Goal: Task Accomplishment & Management: Use online tool/utility

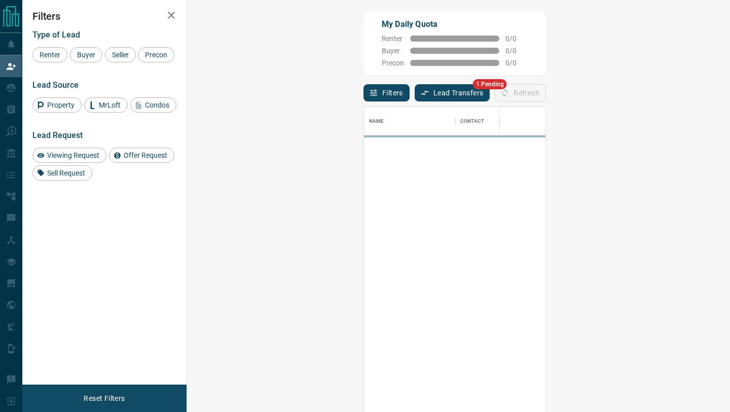
scroll to position [313, 521]
click at [415, 93] on button "Lead Transfers" at bounding box center [453, 92] width 76 height 17
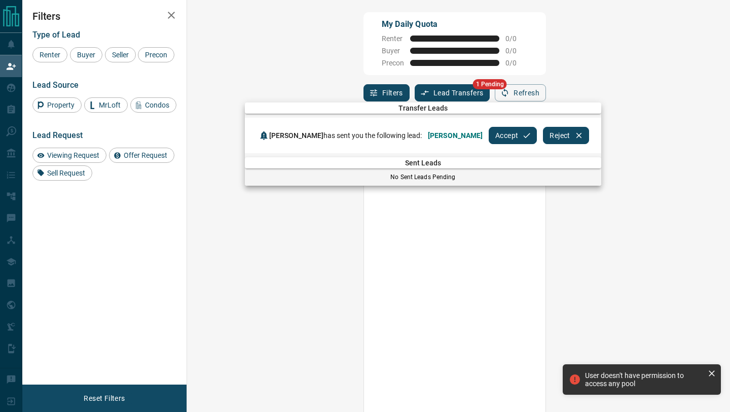
click at [489, 138] on button "Accept" at bounding box center [513, 135] width 48 height 17
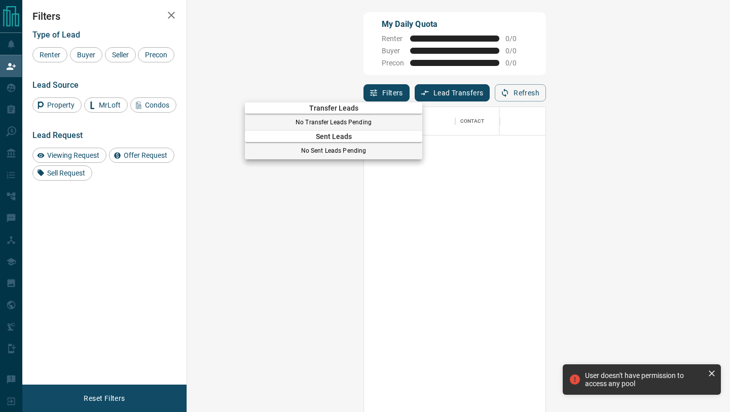
click at [4, 63] on div at bounding box center [365, 206] width 730 height 412
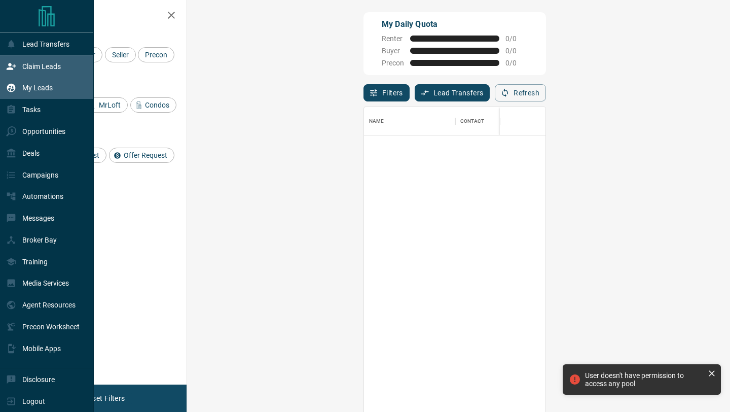
click at [15, 94] on div "My Leads" at bounding box center [29, 88] width 47 height 17
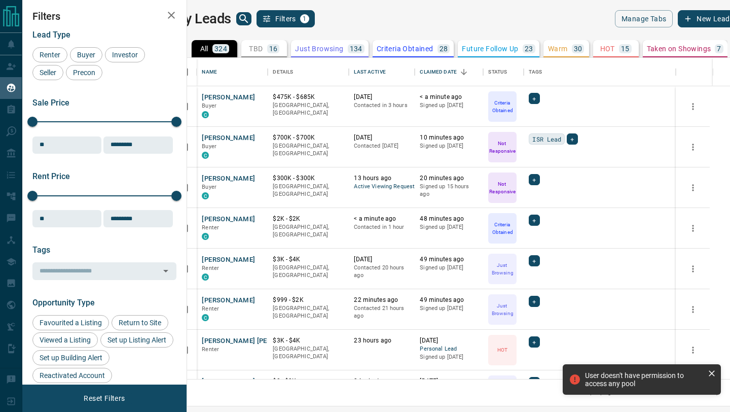
scroll to position [321, 539]
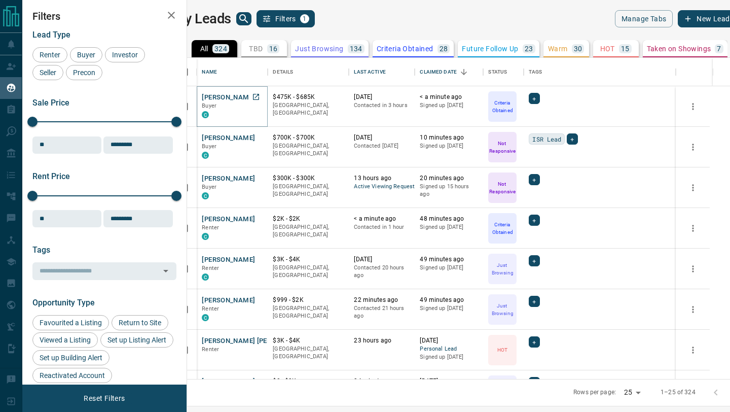
click at [260, 96] on icon "Open in New Tab" at bounding box center [256, 97] width 8 height 8
click at [259, 99] on icon "Open in New Tab" at bounding box center [256, 97] width 6 height 6
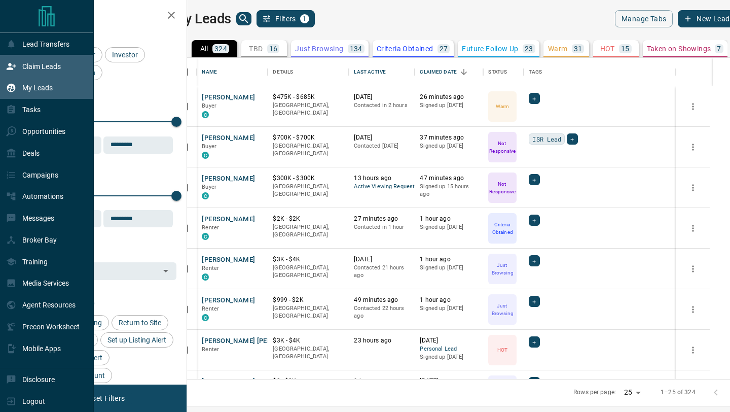
click at [44, 63] on p "Claim Leads" at bounding box center [41, 66] width 39 height 8
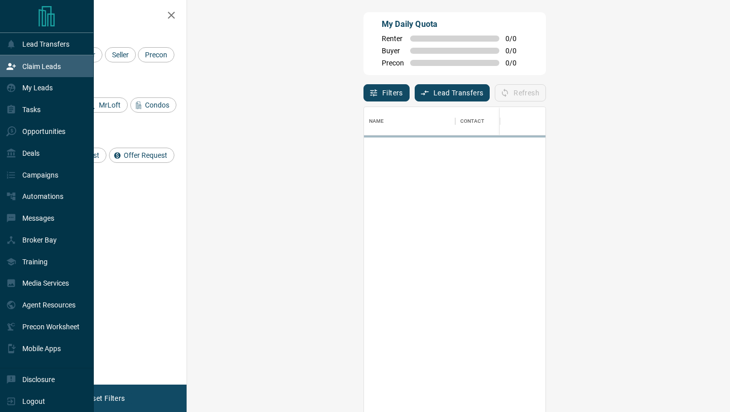
scroll to position [313, 521]
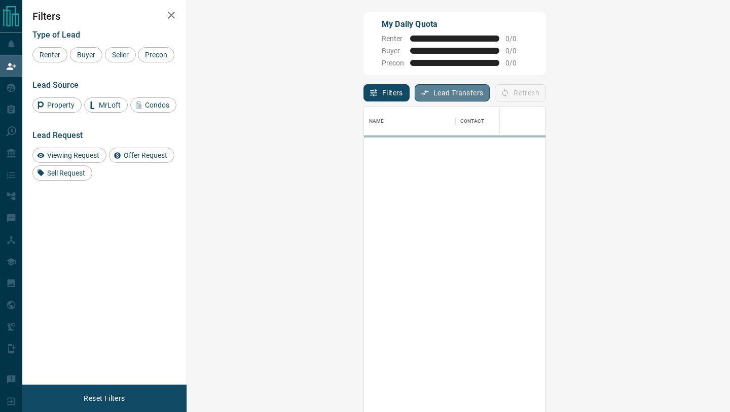
click at [415, 92] on button "Lead Transfers" at bounding box center [453, 92] width 76 height 17
